Goal: Information Seeking & Learning: Learn about a topic

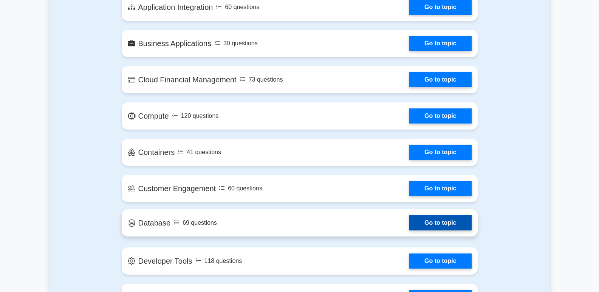
scroll to position [604, 0]
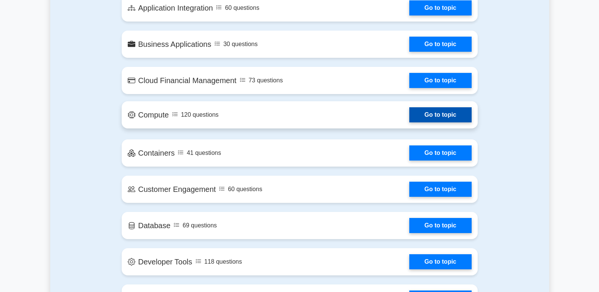
click at [448, 114] on link "Go to topic" at bounding box center [440, 114] width 62 height 15
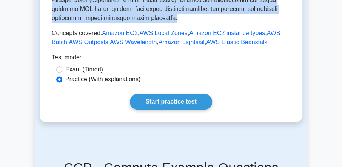
scroll to position [373, 0]
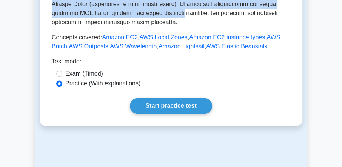
drag, startPoint x: 50, startPoint y: 33, endPoint x: 286, endPoint y: 3, distance: 237.6
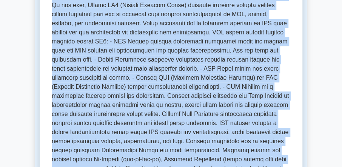
scroll to position [201, 0]
copy div "AWS services for computing and running applications. AWS compute services for r…"
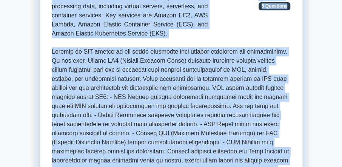
scroll to position [136, 0]
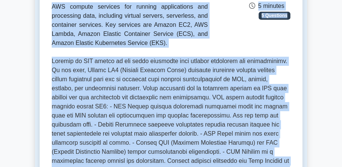
click at [215, 34] on div "Compute AWS services for computing and running applications. AWS compute servic…" at bounding box center [171, 8] width 248 height 80
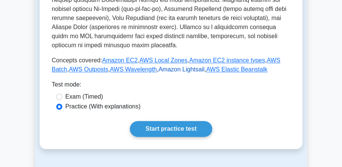
scroll to position [352, 0]
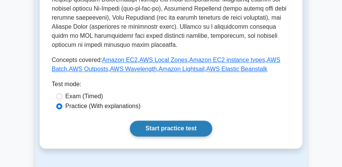
click at [175, 120] on link "Start practice test" at bounding box center [171, 128] width 82 height 16
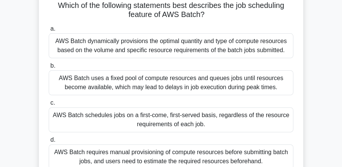
scroll to position [43, 0]
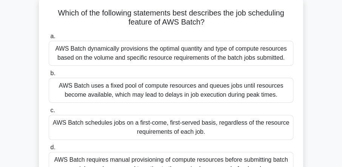
click at [185, 55] on div "AWS Batch dynamically provisions the optimal quantity and type of compute resou…" at bounding box center [171, 53] width 245 height 25
click at [49, 39] on input "a. AWS Batch dynamically provisions the optimal quantity and type of compute re…" at bounding box center [49, 36] width 0 height 5
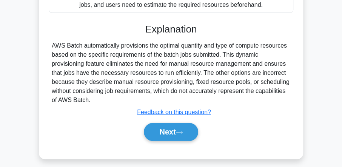
scroll to position [216, 0]
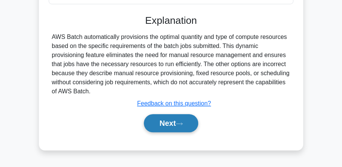
click at [162, 132] on button "Next" at bounding box center [171, 123] width 54 height 18
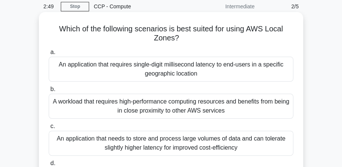
scroll to position [22, 0]
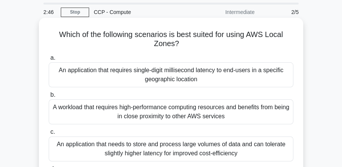
click at [171, 74] on div "An application that requires single-digit millisecond latency to end-users in a…" at bounding box center [171, 74] width 245 height 25
click at [49, 60] on input "a. An application that requires single-digit millisecond latency to end-users i…" at bounding box center [49, 58] width 0 height 5
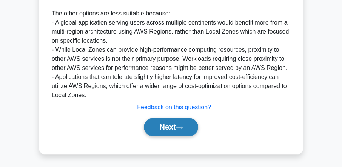
click at [167, 129] on button "Next" at bounding box center [171, 127] width 54 height 18
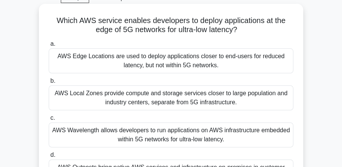
scroll to position [43, 0]
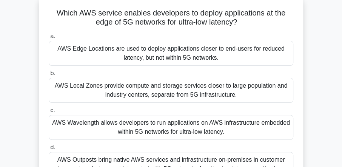
click at [143, 128] on div "AWS Wavelength allows developers to run applications on AWS infrastructure embe…" at bounding box center [171, 127] width 245 height 25
click at [49, 113] on input "c. AWS Wavelength allows developers to run applications on AWS infrastructure e…" at bounding box center [49, 110] width 0 height 5
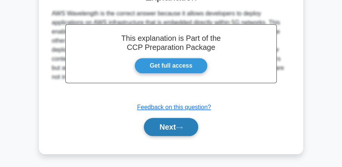
click at [170, 131] on button "Next" at bounding box center [171, 127] width 54 height 18
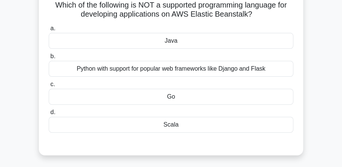
scroll to position [43, 0]
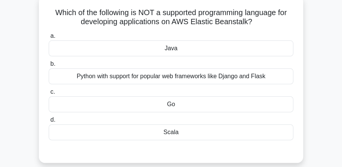
click at [168, 130] on div "Scala" at bounding box center [171, 132] width 245 height 16
click at [49, 122] on input "d. Scala" at bounding box center [49, 119] width 0 height 5
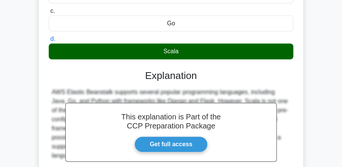
scroll to position [173, 0]
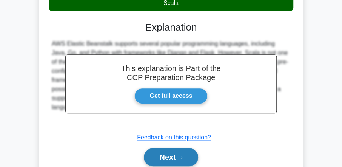
click at [171, 155] on button "Next" at bounding box center [171, 157] width 54 height 18
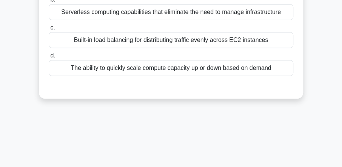
scroll to position [43, 0]
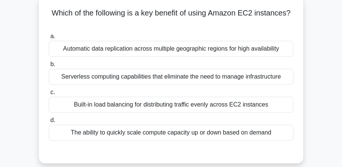
click at [202, 131] on div "The ability to quickly scale compute capacity up or down based on demand" at bounding box center [171, 133] width 245 height 16
click at [49, 123] on input "d. The ability to quickly scale compute capacity up or down based on demand" at bounding box center [49, 120] width 0 height 5
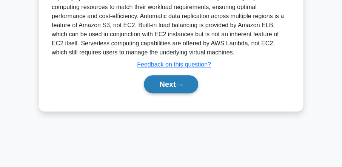
scroll to position [238, 0]
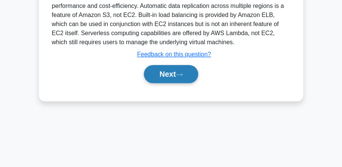
click at [165, 72] on button "Next" at bounding box center [171, 74] width 54 height 18
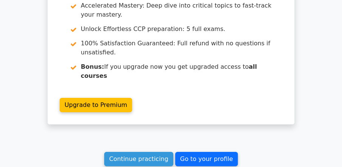
scroll to position [1122, 0]
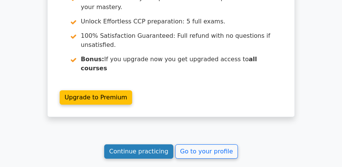
click at [160, 144] on link "Continue practicing" at bounding box center [138, 151] width 69 height 14
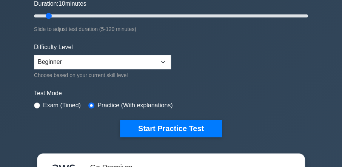
scroll to position [151, 0]
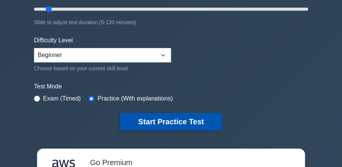
click at [174, 121] on button "Start Practice Test" at bounding box center [171, 121] width 102 height 17
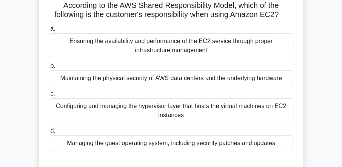
scroll to position [43, 0]
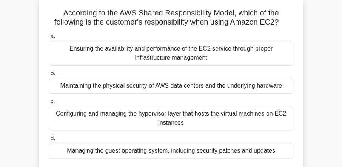
click at [167, 153] on div "Managing the guest operating system, including security patches and updates" at bounding box center [171, 151] width 245 height 16
click at [49, 141] on input "d. Managing the guest operating system, including security patches and updates" at bounding box center [49, 138] width 0 height 5
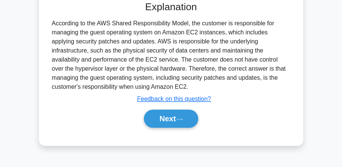
scroll to position [237, 0]
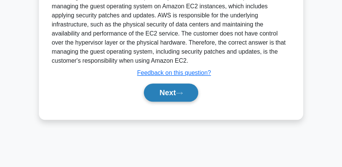
click at [168, 86] on button "Next" at bounding box center [171, 92] width 54 height 18
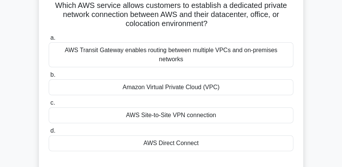
scroll to position [43, 0]
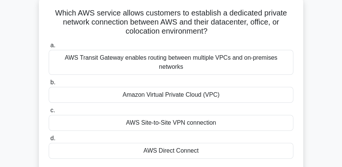
click at [175, 143] on div "AWS Direct Connect" at bounding box center [171, 151] width 245 height 16
click at [49, 141] on input "d. AWS Direct Connect" at bounding box center [49, 138] width 0 height 5
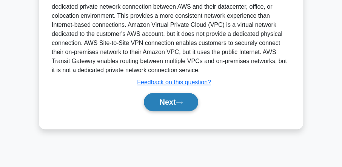
scroll to position [238, 0]
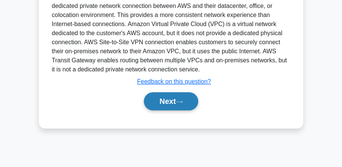
click at [176, 92] on button "Next" at bounding box center [171, 101] width 54 height 18
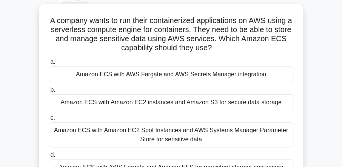
scroll to position [43, 0]
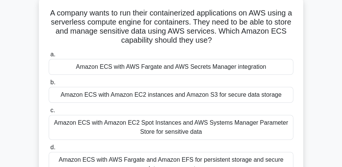
click at [148, 66] on div "Amazon ECS with AWS Fargate and AWS Secrets Manager integration" at bounding box center [171, 67] width 245 height 16
click at [49, 57] on input "a. Amazon ECS with AWS Fargate and AWS Secrets Manager integration" at bounding box center [49, 54] width 0 height 5
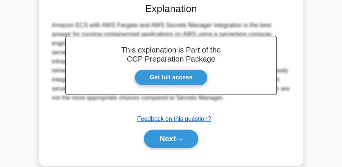
scroll to position [239, 0]
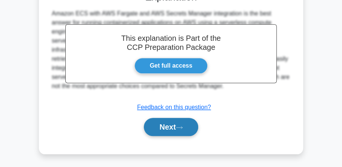
click at [173, 123] on button "Next" at bounding box center [171, 127] width 54 height 18
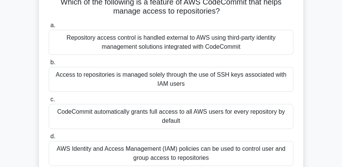
scroll to position [65, 0]
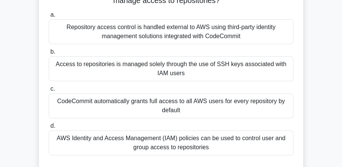
click at [141, 145] on div "AWS Identity and Access Management (IAM) policies can be used to control user a…" at bounding box center [171, 142] width 245 height 25
click at [49, 128] on input "d. AWS Identity and Access Management (IAM) policies can be used to control use…" at bounding box center [49, 126] width 0 height 5
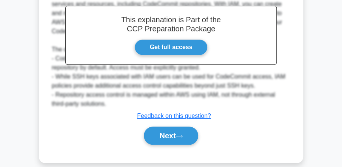
scroll to position [266, 0]
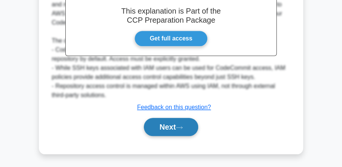
click at [165, 122] on button "Next" at bounding box center [171, 127] width 54 height 18
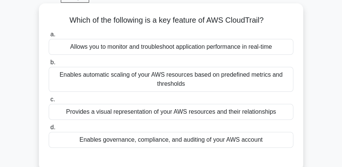
scroll to position [43, 0]
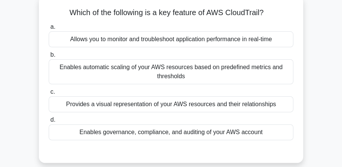
click at [145, 131] on div "Enables governance, compliance, and auditing of your AWS account" at bounding box center [171, 132] width 245 height 16
click at [49, 122] on input "d. Enables governance, compliance, and auditing of your AWS account" at bounding box center [49, 119] width 0 height 5
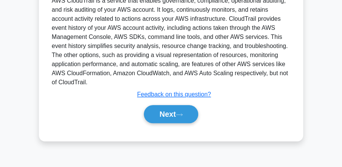
scroll to position [238, 0]
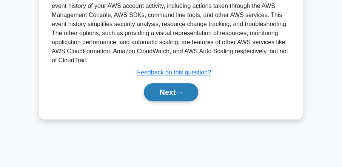
click at [164, 93] on button "Next" at bounding box center [171, 92] width 54 height 18
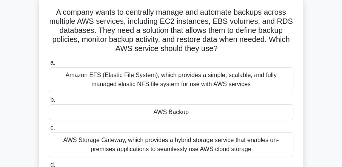
scroll to position [43, 0]
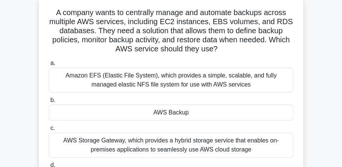
click at [178, 110] on div "AWS Backup" at bounding box center [171, 113] width 245 height 16
click at [49, 103] on input "b. AWS Backup" at bounding box center [49, 100] width 0 height 5
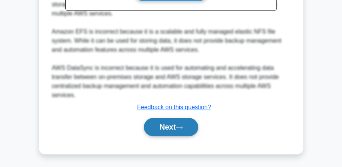
click at [174, 127] on button "Next" at bounding box center [171, 127] width 54 height 18
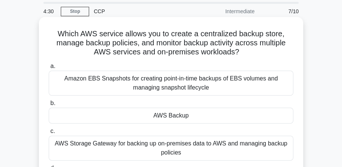
scroll to position [22, 0]
click at [169, 86] on div "Amazon EBS Snapshots for creating point-in-time backups of EBS volumes and mana…" at bounding box center [171, 83] width 245 height 25
click at [49, 69] on input "a. Amazon EBS Snapshots for creating point-in-time backups of EBS volumes and m…" at bounding box center [49, 66] width 0 height 5
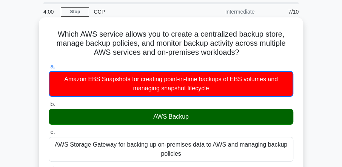
click at [177, 118] on div "AWS Backup" at bounding box center [171, 117] width 245 height 16
click at [49, 107] on input "b. AWS Backup" at bounding box center [49, 104] width 0 height 5
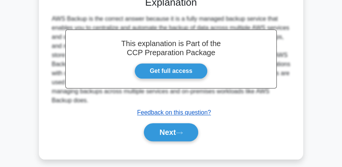
scroll to position [238, 0]
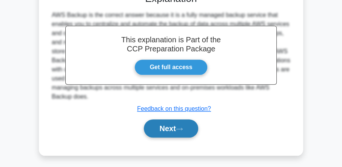
click at [171, 122] on button "Next" at bounding box center [171, 128] width 54 height 18
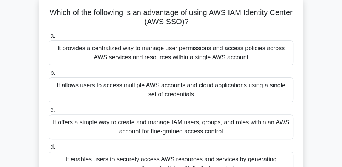
scroll to position [22, 0]
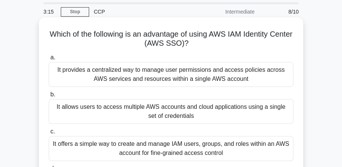
click at [161, 74] on div "It provides a centralized way to manage user permissions and access policies ac…" at bounding box center [171, 74] width 245 height 25
click at [49, 60] on input "a. It provides a centralized way to manage user permissions and access policies…" at bounding box center [49, 57] width 0 height 5
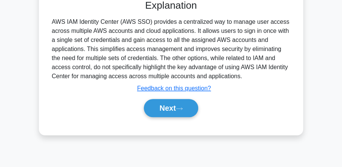
scroll to position [238, 0]
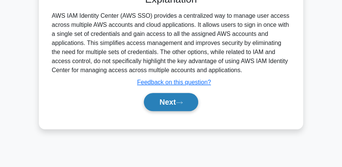
click at [165, 100] on button "Next" at bounding box center [171, 102] width 54 height 18
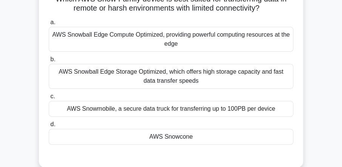
scroll to position [65, 0]
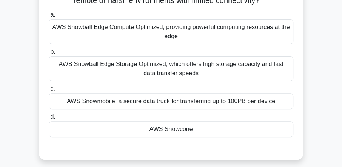
click at [159, 130] on div "AWS Snowcone" at bounding box center [171, 129] width 245 height 16
click at [49, 119] on input "d. AWS Snowcone" at bounding box center [49, 116] width 0 height 5
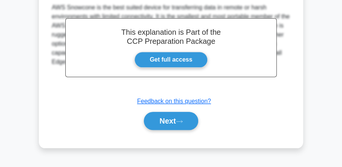
scroll to position [238, 0]
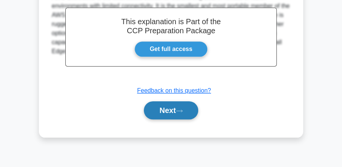
click at [165, 110] on button "Next" at bounding box center [171, 110] width 54 height 18
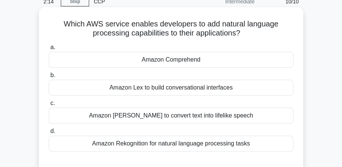
scroll to position [43, 0]
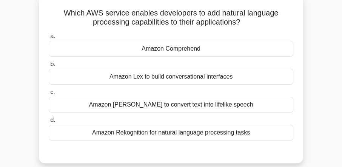
click at [198, 132] on div "Amazon Rekognition for natural language processing tasks" at bounding box center [171, 133] width 245 height 16
click at [49, 123] on input "d. Amazon Rekognition for natural language processing tasks" at bounding box center [49, 120] width 0 height 5
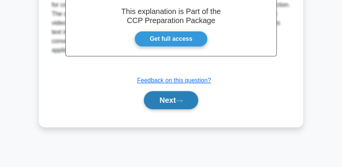
scroll to position [238, 0]
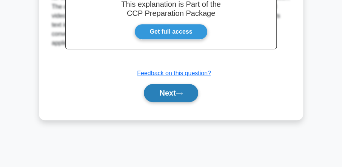
click at [175, 93] on button "Next" at bounding box center [171, 93] width 54 height 18
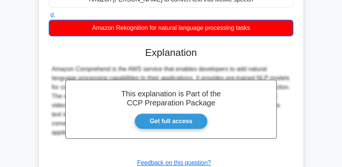
scroll to position [43, 0]
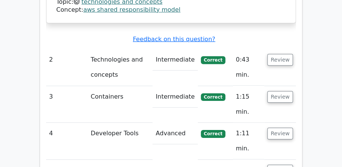
scroll to position [971, 0]
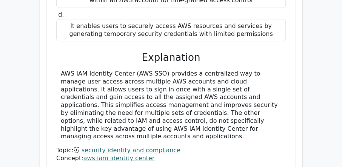
scroll to position [1403, 0]
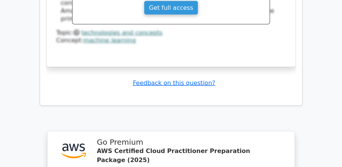
scroll to position [1942, 0]
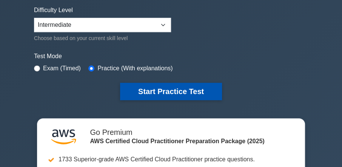
scroll to position [173, 0]
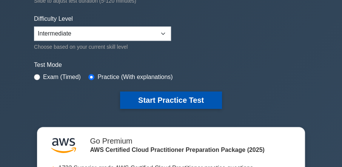
click at [170, 97] on button "Start Practice Test" at bounding box center [171, 99] width 102 height 17
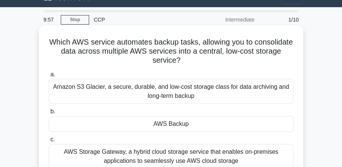
scroll to position [22, 0]
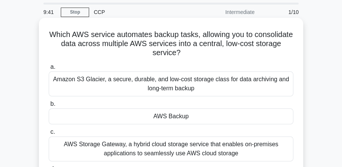
click at [164, 116] on div "AWS Backup" at bounding box center [171, 116] width 245 height 16
click at [49, 107] on input "b. AWS Backup" at bounding box center [49, 104] width 0 height 5
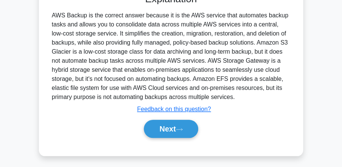
scroll to position [239, 0]
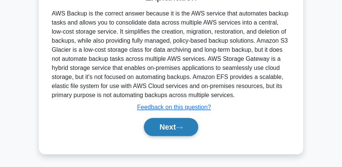
click at [166, 122] on button "Next" at bounding box center [171, 127] width 54 height 18
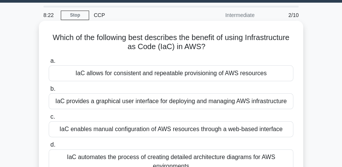
scroll to position [0, 0]
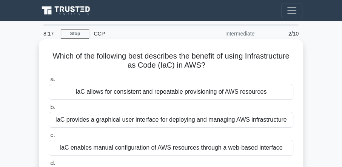
click at [155, 120] on div "IaC provides a graphical user interface for deploying and managing AWS infrastr…" at bounding box center [171, 120] width 245 height 16
click at [49, 110] on input "b. IaC provides a graphical user interface for deploying and managing AWS infra…" at bounding box center [49, 107] width 0 height 5
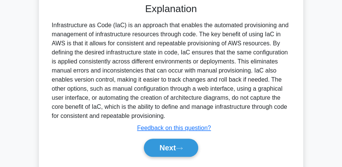
scroll to position [238, 0]
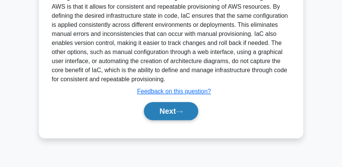
click at [165, 115] on button "Next" at bounding box center [171, 111] width 54 height 18
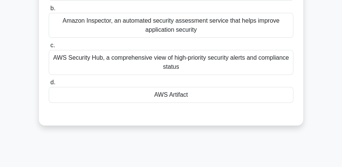
scroll to position [108, 0]
click at [167, 93] on div "AWS Artifact" at bounding box center [171, 95] width 245 height 16
click at [49, 85] on input "d. AWS Artifact" at bounding box center [49, 82] width 0 height 5
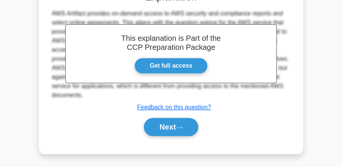
scroll to position [238, 0]
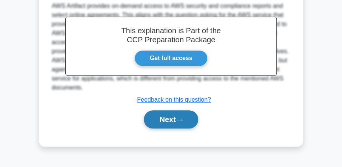
click at [164, 117] on button "Next" at bounding box center [171, 119] width 54 height 18
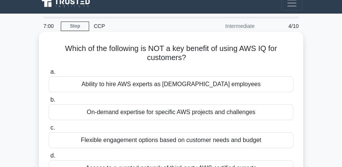
scroll to position [0, 0]
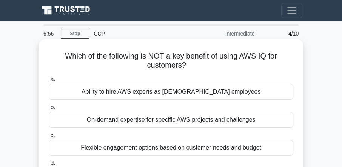
click at [141, 120] on div "On-demand expertise for specific AWS projects and challenges" at bounding box center [171, 120] width 245 height 16
click at [118, 119] on div "On-demand expertise for specific AWS projects and challenges" at bounding box center [171, 120] width 245 height 16
click at [138, 121] on div "On-demand expertise for specific AWS projects and challenges" at bounding box center [171, 120] width 245 height 16
click at [49, 110] on input "b. On-demand expertise for specific AWS projects and challenges" at bounding box center [49, 107] width 0 height 5
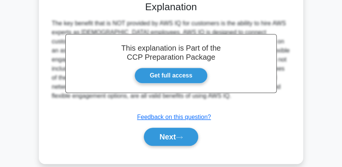
scroll to position [194, 0]
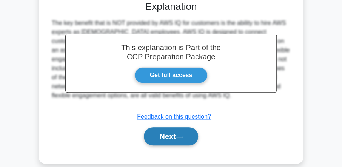
click at [168, 134] on button "Next" at bounding box center [171, 136] width 54 height 18
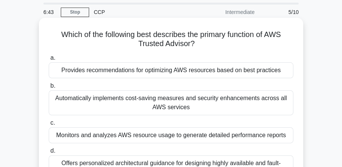
scroll to position [0, 0]
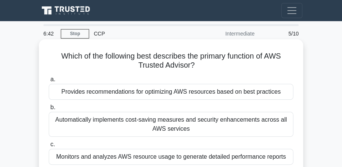
click at [115, 94] on div "Provides recommendations for optimizing AWS resources based on best practices" at bounding box center [171, 92] width 245 height 16
click at [49, 82] on input "a. Provides recommendations for optimizing AWS resources based on best practices" at bounding box center [49, 79] width 0 height 5
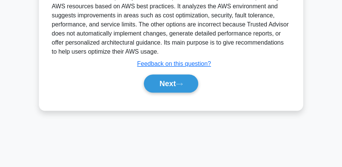
scroll to position [237, 0]
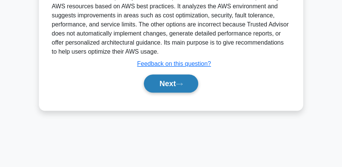
click at [162, 82] on button "Next" at bounding box center [171, 83] width 54 height 18
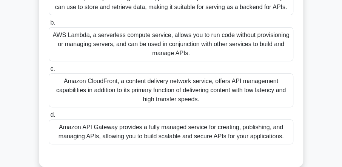
scroll to position [86, 0]
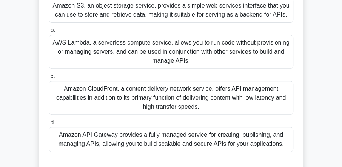
click at [116, 129] on div "Amazon API Gateway provides a fully managed service for creating, publishing, a…" at bounding box center [171, 139] width 245 height 25
click at [49, 125] on input "d. Amazon API Gateway provides a fully managed service for creating, publishing…" at bounding box center [49, 122] width 0 height 5
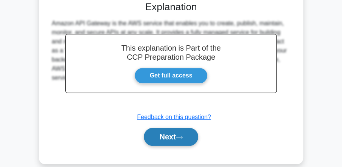
scroll to position [257, 0]
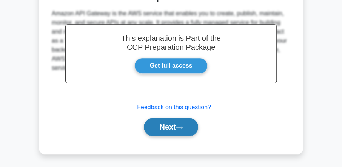
click at [176, 128] on button "Next" at bounding box center [171, 127] width 54 height 18
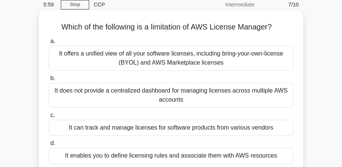
scroll to position [22, 0]
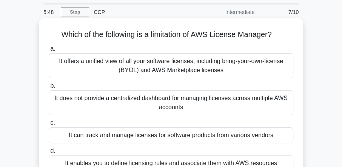
click at [149, 68] on div "It offers a unified view of all your software licenses, including bring-your-ow…" at bounding box center [171, 65] width 245 height 25
click at [49, 51] on input "a. It offers a unified view of all your software licenses, including bring-your…" at bounding box center [49, 48] width 0 height 5
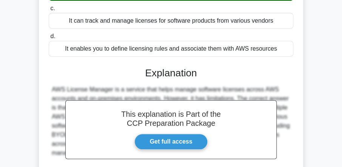
scroll to position [194, 0]
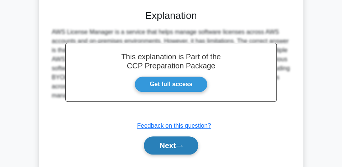
click at [169, 142] on button "Next" at bounding box center [171, 145] width 54 height 18
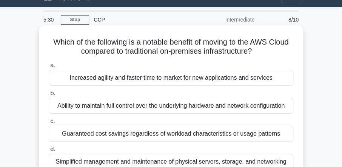
scroll to position [22, 0]
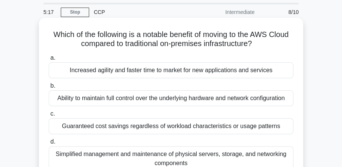
click at [137, 99] on div "Ability to maintain full control over the underlying hardware and network confi…" at bounding box center [171, 98] width 245 height 16
click at [49, 88] on input "b. Ability to maintain full control over the underlying hardware and network co…" at bounding box center [49, 85] width 0 height 5
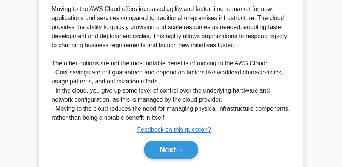
scroll to position [249, 0]
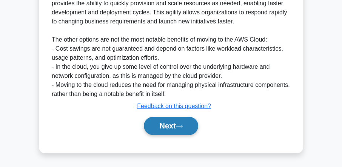
click at [164, 121] on button "Next" at bounding box center [171, 126] width 54 height 18
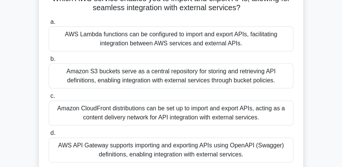
scroll to position [65, 0]
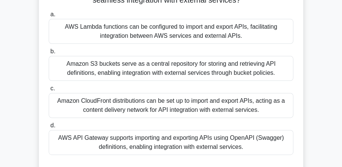
click at [177, 142] on div "AWS API Gateway supports importing and exporting APIs using OpenAPI (Swagger) d…" at bounding box center [171, 142] width 245 height 25
click at [49, 128] on input "d. AWS API Gateway supports importing and exporting APIs using OpenAPI (Swagger…" at bounding box center [49, 125] width 0 height 5
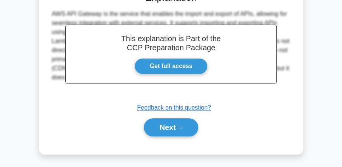
scroll to position [239, 0]
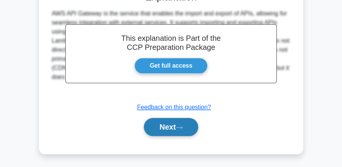
click at [176, 130] on button "Next" at bounding box center [171, 127] width 54 height 18
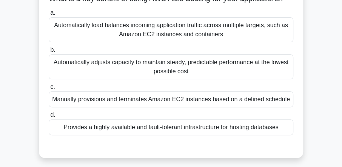
scroll to position [65, 0]
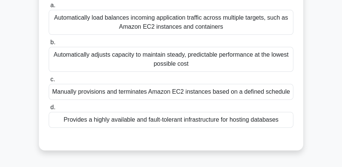
click at [161, 69] on div "Automatically adjusts capacity to maintain steady, predictable performance at t…" at bounding box center [171, 59] width 245 height 25
click at [49, 45] on input "b. Automatically adjusts capacity to maintain steady, predictable performance a…" at bounding box center [49, 42] width 0 height 5
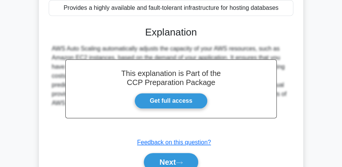
scroll to position [238, 0]
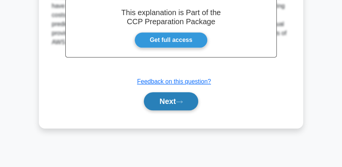
click at [174, 104] on button "Next" at bounding box center [171, 101] width 54 height 18
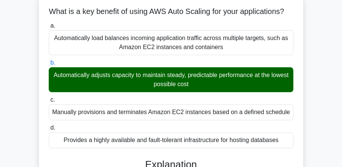
scroll to position [43, 0]
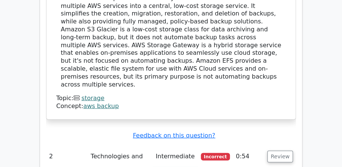
scroll to position [863, 0]
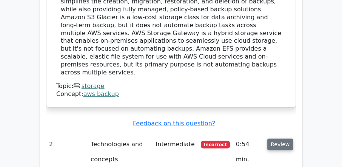
click at [278, 139] on button "Review" at bounding box center [280, 145] width 26 height 12
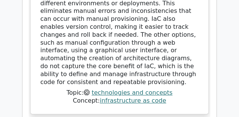
scroll to position [1627, 0]
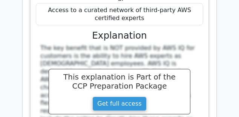
scroll to position [1929, 0]
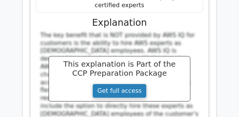
click at [113, 83] on link "Get full access" at bounding box center [120, 90] width 54 height 14
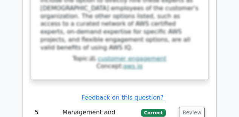
scroll to position [2035, 0]
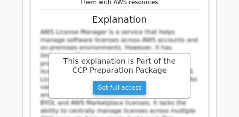
scroll to position [2397, 0]
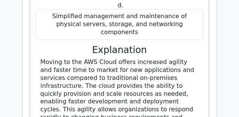
scroll to position [2745, 0]
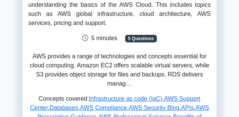
scroll to position [136, 0]
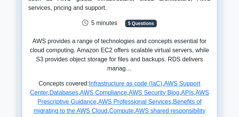
click at [128, 70] on p "AWS provides a range of technologies and concepts essential for cloud computing…" at bounding box center [119, 55] width 183 height 36
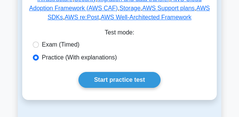
scroll to position [302, 0]
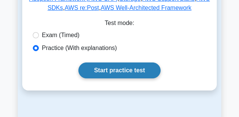
click at [110, 65] on link "Start practice test" at bounding box center [120, 70] width 82 height 16
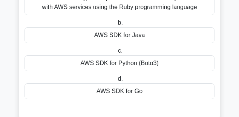
scroll to position [106, 0]
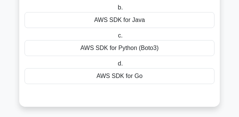
click at [121, 75] on div "AWS SDK for Go" at bounding box center [120, 76] width 190 height 16
click at [116, 66] on input "d. AWS SDK for Go" at bounding box center [116, 63] width 0 height 5
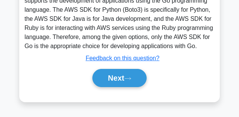
scroll to position [221, 0]
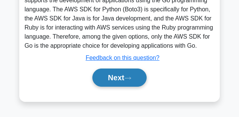
click at [112, 74] on button "Next" at bounding box center [120, 77] width 54 height 18
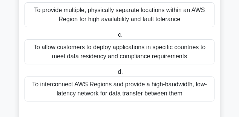
scroll to position [121, 0]
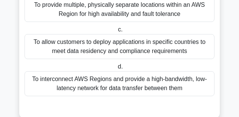
click at [102, 51] on div "To allow customers to deploy applications in specific countries to meet data re…" at bounding box center [120, 46] width 190 height 25
click at [117, 32] on input "c. To allow customers to deploy applications in specific countries to meet data…" at bounding box center [117, 29] width 0 height 5
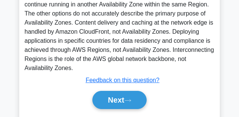
scroll to position [313, 0]
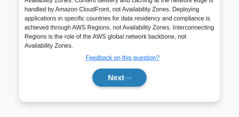
click at [112, 76] on button "Next" at bounding box center [120, 77] width 54 height 18
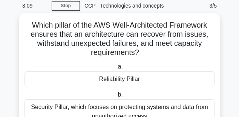
scroll to position [43, 0]
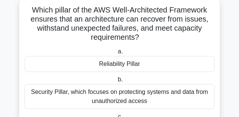
click at [119, 65] on div "Reliability Pillar" at bounding box center [120, 64] width 190 height 16
click at [116, 54] on input "a. Reliability Pillar" at bounding box center [116, 51] width 0 height 5
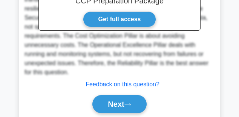
scroll to position [303, 0]
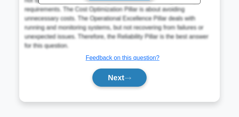
click at [131, 73] on button "Next" at bounding box center [120, 77] width 54 height 18
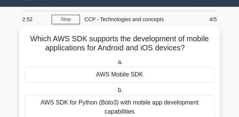
scroll to position [20, 0]
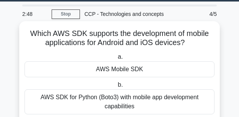
click at [110, 69] on div "AWS Mobile SDK" at bounding box center [120, 69] width 190 height 16
click at [116, 59] on input "a. AWS Mobile SDK" at bounding box center [116, 56] width 0 height 5
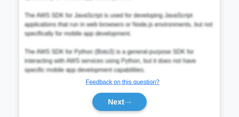
scroll to position [292, 0]
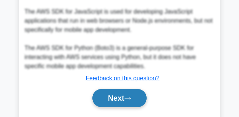
click at [120, 97] on button "Next" at bounding box center [120, 98] width 54 height 18
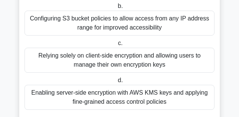
scroll to position [131, 0]
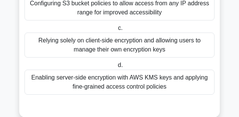
click at [139, 81] on div "Enabling server-side encryption with AWS KMS keys and applying fine-grained acc…" at bounding box center [120, 81] width 190 height 25
click at [116, 68] on input "d. Enabling server-side encryption with AWS KMS keys and applying fine-grained …" at bounding box center [116, 65] width 0 height 5
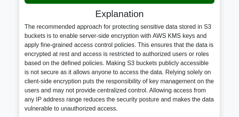
scroll to position [285, 0]
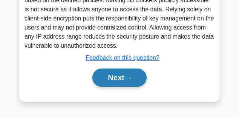
click at [113, 76] on button "Next" at bounding box center [120, 77] width 54 height 18
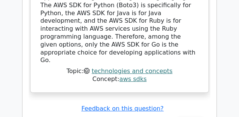
scroll to position [1058, 0]
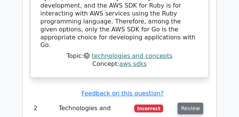
click at [190, 102] on button "Review" at bounding box center [191, 108] width 26 height 12
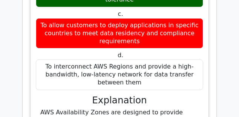
scroll to position [1299, 0]
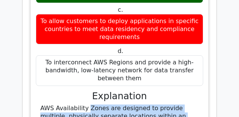
drag, startPoint x: 40, startPoint y: 24, endPoint x: 88, endPoint y: 85, distance: 77.7
copy div "AWS Availability Zones are designed to provide multiple, physically separate lo…"
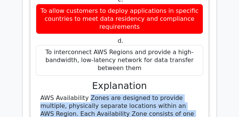
scroll to position [1314, 0]
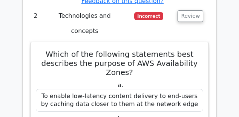
scroll to position [1178, 0]
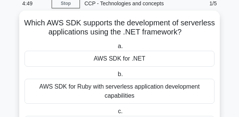
scroll to position [45, 0]
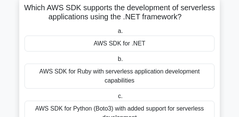
click at [109, 45] on div "AWS SDK for .NET" at bounding box center [120, 44] width 190 height 16
click at [116, 34] on input "a. AWS SDK for .NET" at bounding box center [116, 31] width 0 height 5
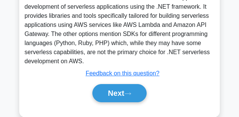
scroll to position [239, 0]
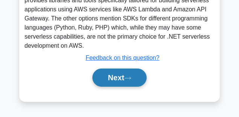
click at [117, 75] on button "Next" at bounding box center [120, 77] width 54 height 18
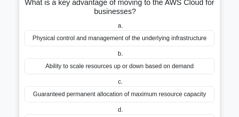
scroll to position [56, 0]
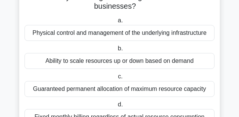
click at [90, 63] on div "Ability to scale resources up or down based on demand" at bounding box center [120, 61] width 190 height 16
click at [79, 61] on div "Ability to scale resources up or down based on demand" at bounding box center [120, 61] width 190 height 16
click at [116, 51] on input "b. Ability to scale resources up or down based on demand" at bounding box center [116, 48] width 0 height 5
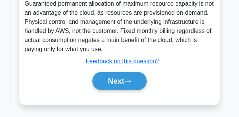
scroll to position [249, 0]
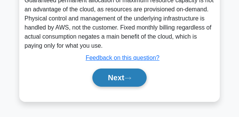
click at [110, 76] on button "Next" at bounding box center [120, 77] width 54 height 18
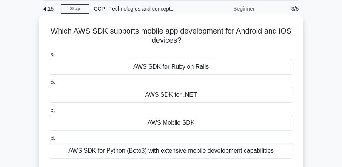
scroll to position [22, 0]
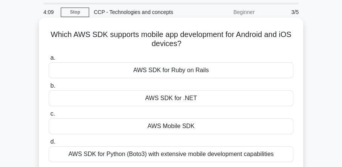
click at [170, 116] on div "AWS Mobile SDK" at bounding box center [171, 126] width 245 height 16
click at [49, 116] on input "c. AWS Mobile SDK" at bounding box center [49, 113] width 0 height 5
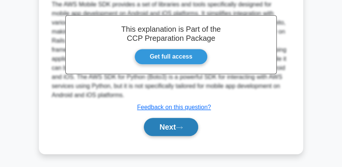
scroll to position [216, 0]
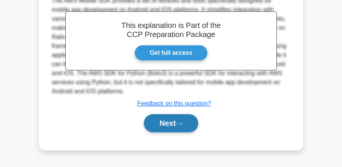
click at [168, 116] on button "Next" at bounding box center [171, 123] width 54 height 18
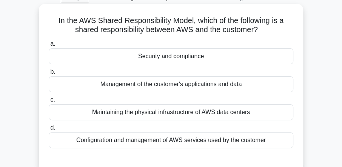
scroll to position [43, 0]
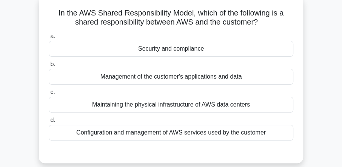
click at [153, 50] on div "Security and compliance" at bounding box center [171, 49] width 245 height 16
click at [49, 39] on input "a. Security and compliance" at bounding box center [49, 36] width 0 height 5
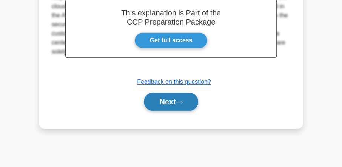
scroll to position [237, 0]
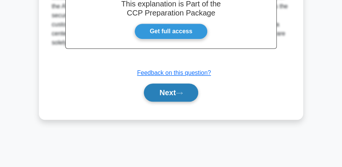
click at [175, 92] on button "Next" at bounding box center [171, 92] width 54 height 18
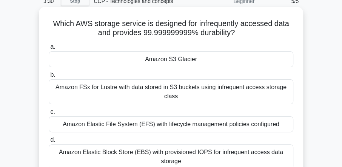
scroll to position [43, 0]
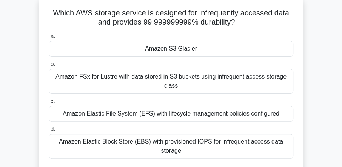
click at [171, 47] on div "Amazon S3 Glacier" at bounding box center [171, 49] width 245 height 16
click at [49, 39] on input "a. Amazon S3 Glacier" at bounding box center [49, 36] width 0 height 5
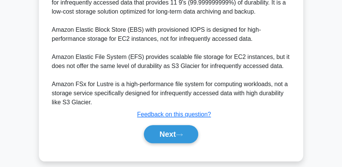
scroll to position [248, 0]
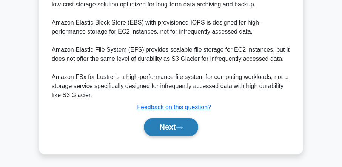
click at [174, 116] on button "Next" at bounding box center [171, 127] width 54 height 18
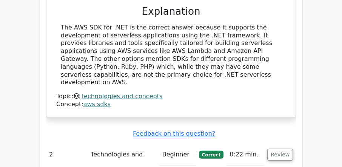
scroll to position [798, 0]
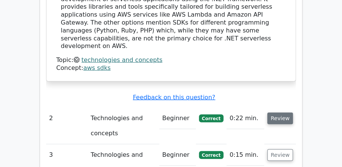
click at [276, 113] on button "Review" at bounding box center [280, 119] width 26 height 12
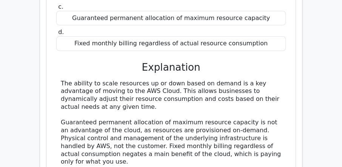
scroll to position [1079, 0]
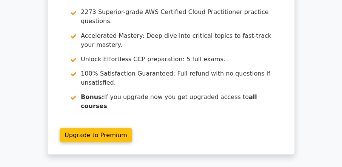
scroll to position [1769, 0]
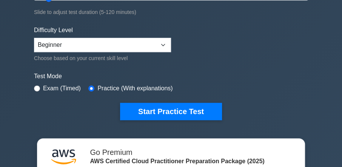
scroll to position [173, 0]
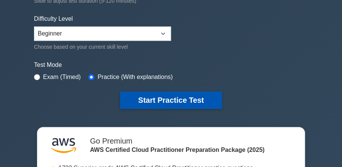
click at [158, 94] on button "Start Practice Test" at bounding box center [171, 99] width 102 height 17
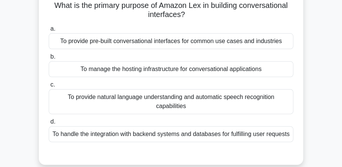
scroll to position [43, 0]
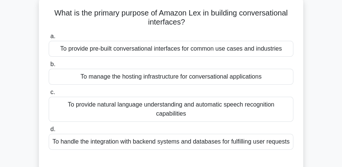
click at [112, 104] on div "To provide natural language understanding and automatic speech recognition capa…" at bounding box center [171, 109] width 245 height 25
click at [49, 95] on input "c. To provide natural language understanding and automatic speech recognition c…" at bounding box center [49, 92] width 0 height 5
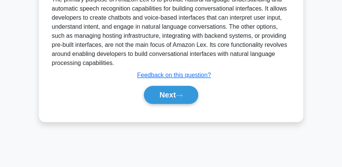
scroll to position [238, 0]
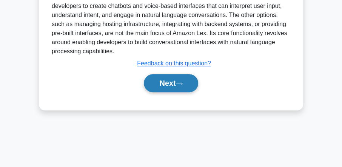
click at [165, 81] on button "Next" at bounding box center [171, 83] width 54 height 18
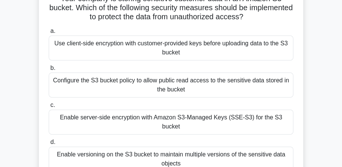
scroll to position [65, 0]
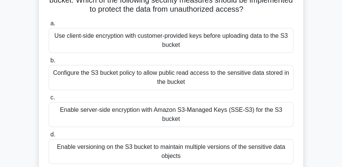
click at [132, 111] on div "Enable server-side encryption with Amazon S3-Managed Keys (SSE-S3) for the S3 b…" at bounding box center [171, 114] width 245 height 25
click at [49, 100] on input "c. Enable server-side encryption with Amazon S3-Managed Keys (SSE-S3) for the S…" at bounding box center [49, 97] width 0 height 5
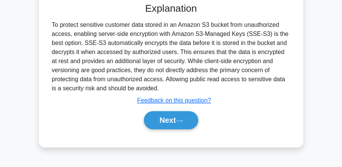
scroll to position [238, 0]
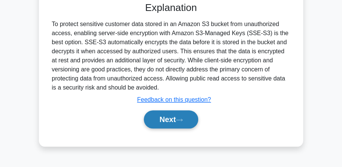
click at [164, 113] on button "Next" at bounding box center [171, 119] width 54 height 18
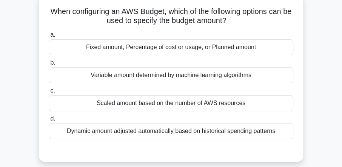
scroll to position [43, 0]
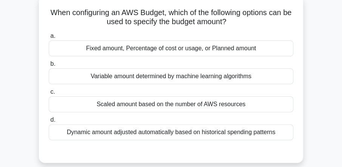
click at [139, 104] on div "Scaled amount based on the number of AWS resources" at bounding box center [171, 104] width 245 height 16
click at [49, 94] on input "c. Scaled amount based on the number of AWS resources" at bounding box center [49, 92] width 0 height 5
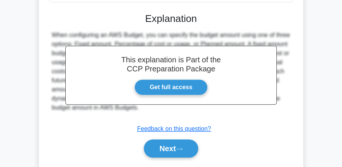
scroll to position [238, 0]
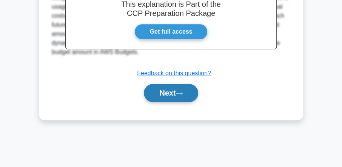
click at [169, 87] on button "Next" at bounding box center [171, 93] width 54 height 18
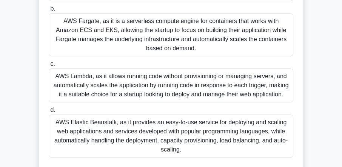
scroll to position [151, 0]
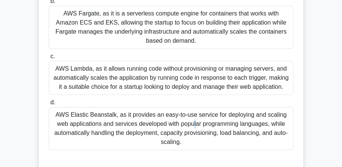
click at [125, 112] on div "AWS Elastic Beanstalk, as it provides an easy-to-use service for deploying and …" at bounding box center [171, 128] width 245 height 43
click at [119, 118] on div "AWS Elastic Beanstalk, as it provides an easy-to-use service for deploying and …" at bounding box center [171, 128] width 245 height 43
click at [49, 105] on input "d. AWS Elastic Beanstalk, as it provides an easy-to-use service for deploying a…" at bounding box center [49, 102] width 0 height 5
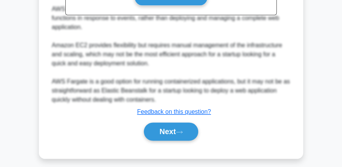
scroll to position [393, 0]
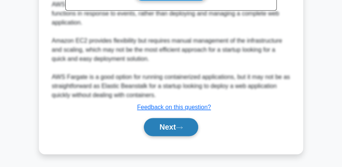
click at [170, 122] on button "Next" at bounding box center [171, 127] width 54 height 18
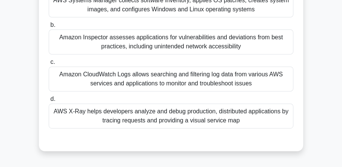
scroll to position [108, 0]
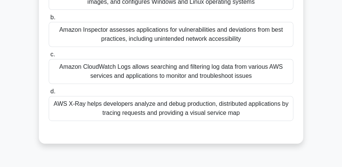
click at [146, 111] on div "AWS X-Ray helps developers analyze and debug production, distributed applicatio…" at bounding box center [171, 108] width 245 height 25
click at [49, 94] on input "d. AWS X-Ray helps developers analyze and debug production, distributed applica…" at bounding box center [49, 91] width 0 height 5
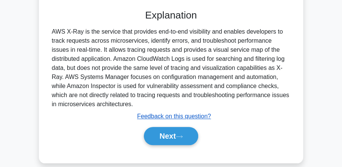
scroll to position [239, 0]
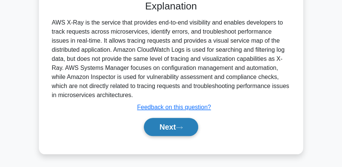
click at [167, 126] on button "Next" at bounding box center [171, 127] width 54 height 18
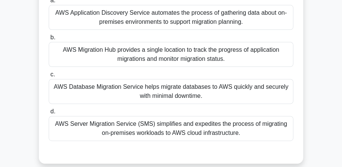
scroll to position [86, 0]
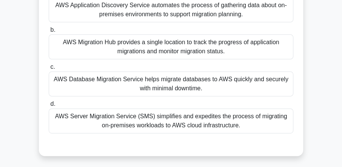
click at [147, 124] on div "AWS Server Migration Service (SMS) simplifies and expedites the process of migr…" at bounding box center [171, 120] width 245 height 25
click at [49, 107] on input "d. AWS Server Migration Service (SMS) simplifies and expedites the process of m…" at bounding box center [49, 104] width 0 height 5
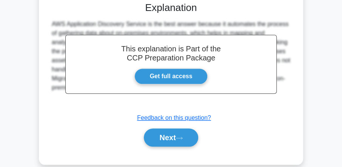
scroll to position [240, 0]
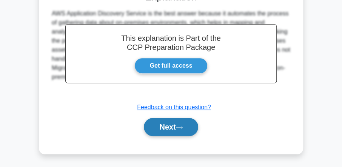
click at [173, 126] on button "Next" at bounding box center [171, 127] width 54 height 18
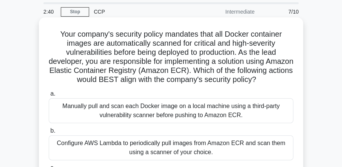
scroll to position [43, 0]
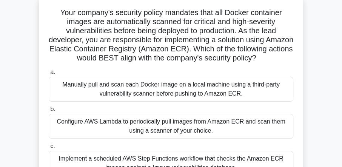
click at [139, 101] on div "Manually pull and scan each Docker image on a local machine using a third-party…" at bounding box center [171, 89] width 245 height 25
click at [49, 75] on input "a. Manually pull and scan each Docker image on a local machine using a third-pa…" at bounding box center [49, 72] width 0 height 5
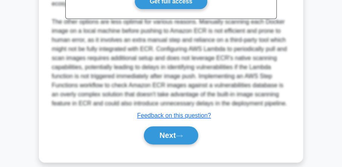
scroll to position [358, 0]
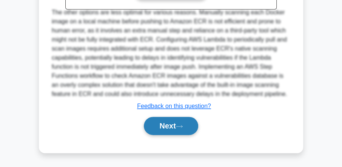
click at [171, 124] on button "Next" at bounding box center [171, 126] width 54 height 18
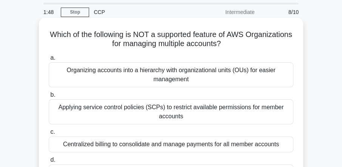
scroll to position [43, 0]
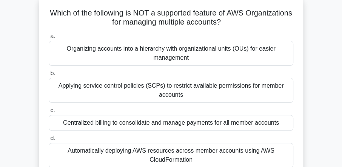
click at [165, 56] on div "Organizing accounts into a hierarchy with organizational units (OUs) for easier…" at bounding box center [171, 53] width 245 height 25
click at [49, 39] on input "a. Organizing accounts into a hierarchy with organizational units (OUs) for eas…" at bounding box center [49, 36] width 0 height 5
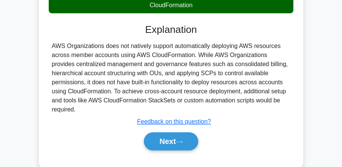
scroll to position [237, 0]
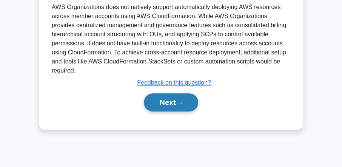
click at [165, 100] on button "Next" at bounding box center [171, 102] width 54 height 18
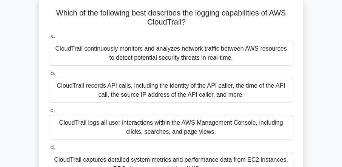
scroll to position [43, 0]
click at [159, 58] on div "CloudTrail continuously monitors and analyzes network traffic between AWS resou…" at bounding box center [171, 53] width 245 height 25
click at [49, 39] on input "a. CloudTrail continuously monitors and analyzes network traffic between AWS re…" at bounding box center [49, 36] width 0 height 5
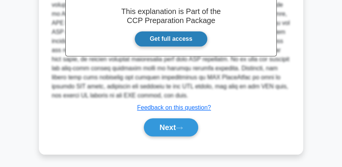
scroll to position [267, 0]
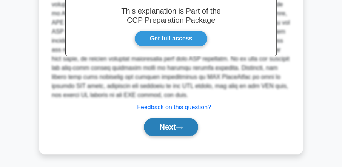
click at [165, 131] on button "Next" at bounding box center [171, 127] width 54 height 18
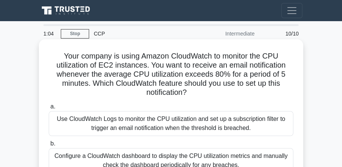
scroll to position [0, 0]
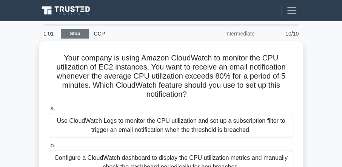
click at [73, 34] on link "Stop" at bounding box center [75, 33] width 28 height 9
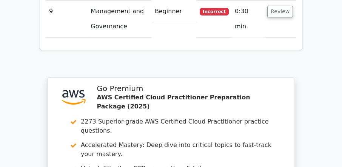
scroll to position [1295, 0]
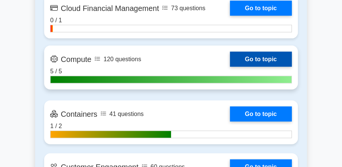
scroll to position [690, 0]
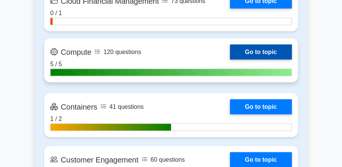
click at [256, 48] on link "Go to topic" at bounding box center [261, 52] width 62 height 15
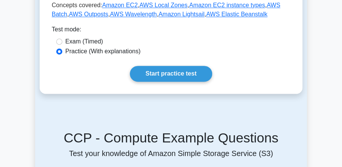
scroll to position [410, 0]
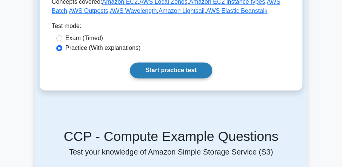
click at [167, 62] on link "Start practice test" at bounding box center [171, 70] width 82 height 16
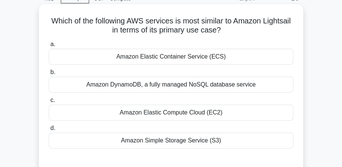
scroll to position [43, 0]
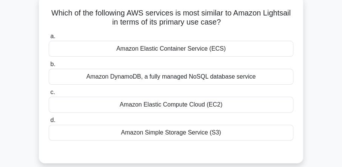
click at [150, 78] on div "Amazon DynamoDB, a fully managed NoSQL database service" at bounding box center [171, 77] width 245 height 16
click at [49, 67] on input "b. Amazon DynamoDB, a fully managed NoSQL database service" at bounding box center [49, 64] width 0 height 5
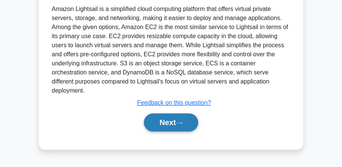
scroll to position [216, 0]
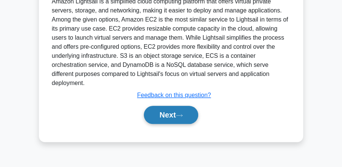
click at [165, 106] on button "Next" at bounding box center [171, 115] width 54 height 18
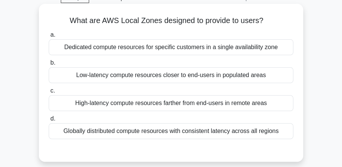
scroll to position [43, 0]
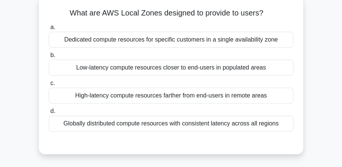
click at [181, 68] on div "Low-latency compute resources closer to end-users in populated areas" at bounding box center [171, 68] width 245 height 16
click at [49, 58] on input "b. Low-latency compute resources closer to end-users in populated areas" at bounding box center [49, 55] width 0 height 5
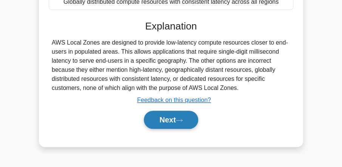
scroll to position [173, 0]
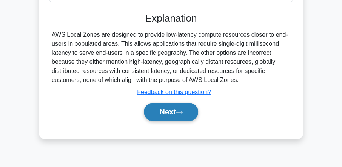
click at [177, 113] on button "Next" at bounding box center [171, 112] width 54 height 18
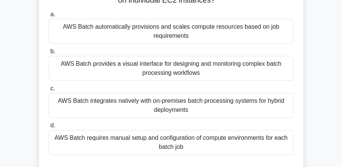
scroll to position [65, 0]
click at [137, 36] on div "AWS Batch automatically provisions and scales compute resources based on job re…" at bounding box center [171, 31] width 245 height 25
click at [49, 17] on input "a. AWS Batch automatically provisions and scales compute resources based on job…" at bounding box center [49, 14] width 0 height 5
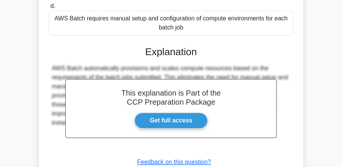
scroll to position [237, 0]
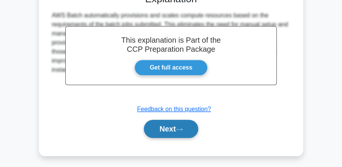
click at [176, 127] on button "Next" at bounding box center [171, 129] width 54 height 18
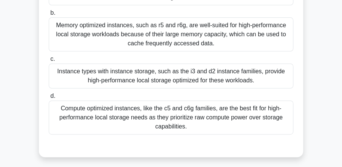
scroll to position [129, 0]
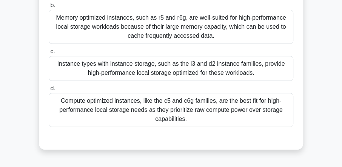
click at [100, 66] on div "Instance types with instance storage, such as the i3 and d2 instance families, …" at bounding box center [171, 68] width 245 height 25
click at [49, 54] on input "c. Instance types with instance storage, such as the i3 and d2 instance familie…" at bounding box center [49, 51] width 0 height 5
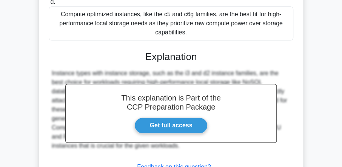
scroll to position [275, 0]
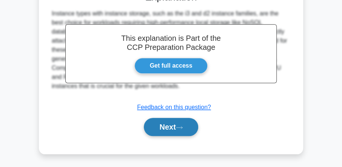
click at [164, 124] on button "Next" at bounding box center [171, 127] width 54 height 18
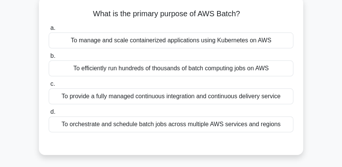
scroll to position [43, 0]
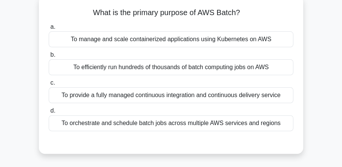
click at [113, 123] on div "To orchestrate and schedule batch jobs across multiple AWS services and regions" at bounding box center [171, 123] width 245 height 16
click at [49, 113] on input "d. To orchestrate and schedule batch jobs across multiple AWS services and regi…" at bounding box center [49, 110] width 0 height 5
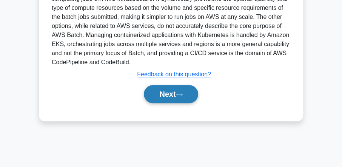
scroll to position [238, 0]
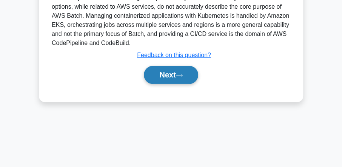
click at [169, 71] on button "Next" at bounding box center [171, 75] width 54 height 18
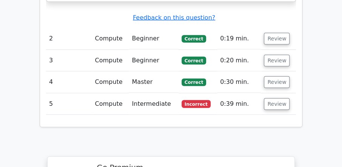
scroll to position [885, 0]
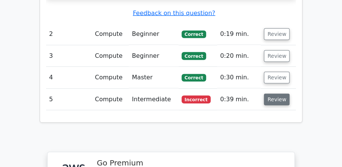
click at [271, 94] on button "Review" at bounding box center [277, 100] width 26 height 12
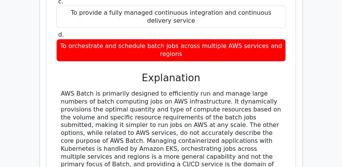
scroll to position [1079, 0]
